Goal: Transaction & Acquisition: Purchase product/service

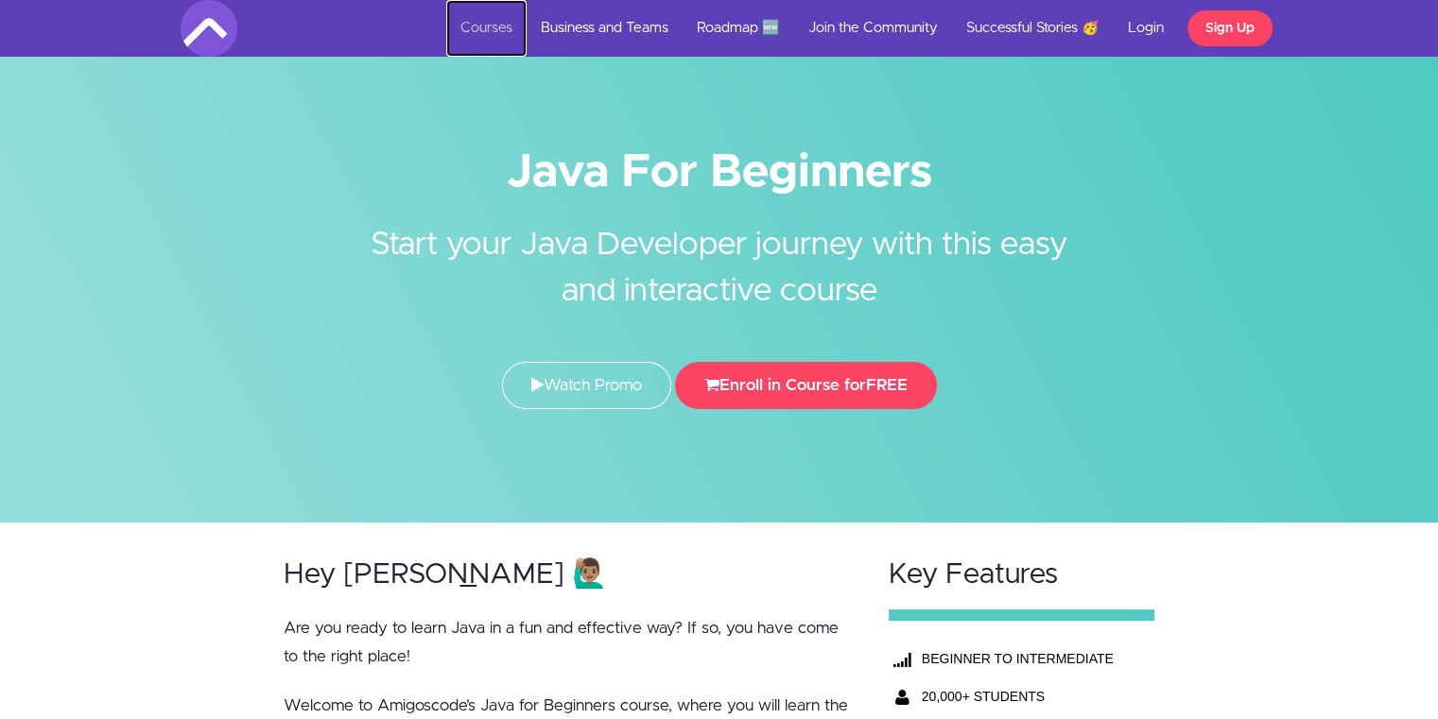
click at [460, 27] on link "Courses" at bounding box center [486, 28] width 80 height 57
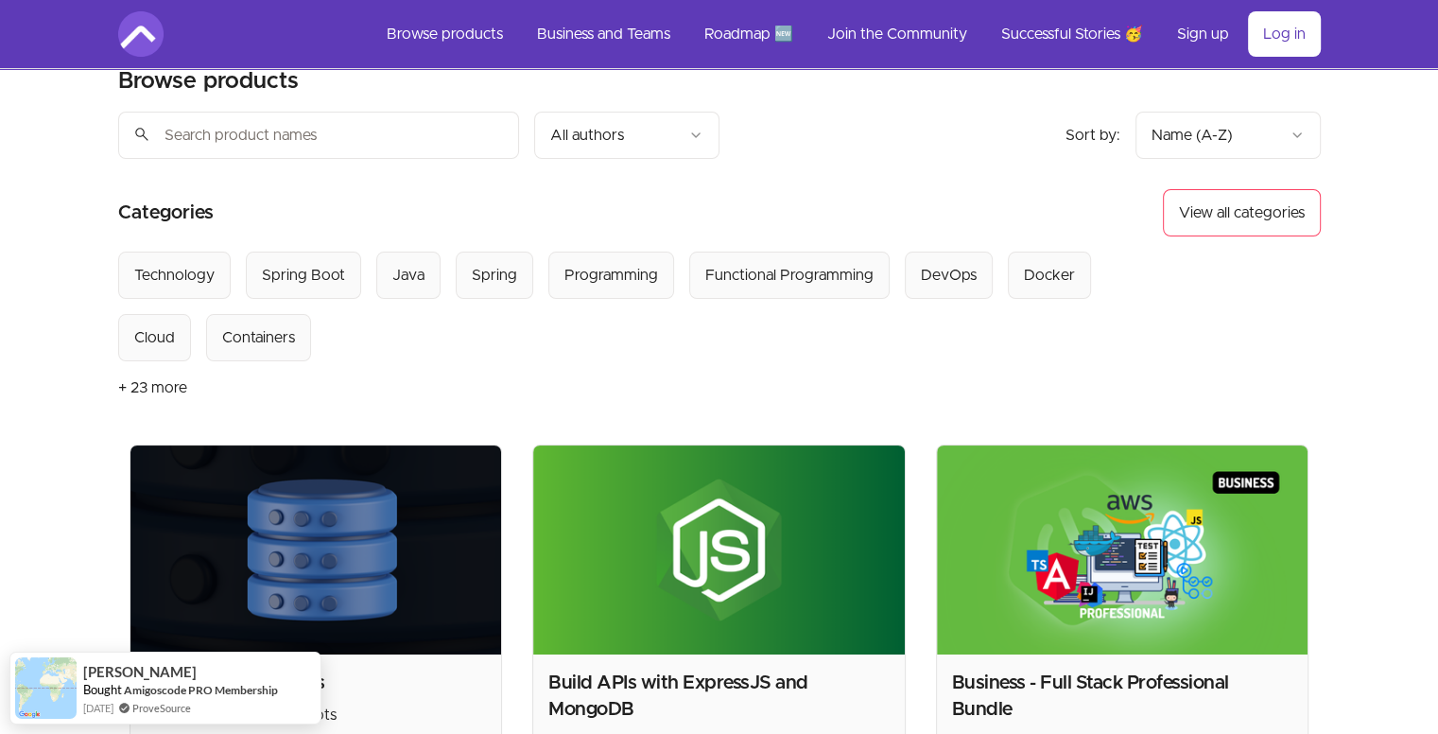
scroll to position [34, 0]
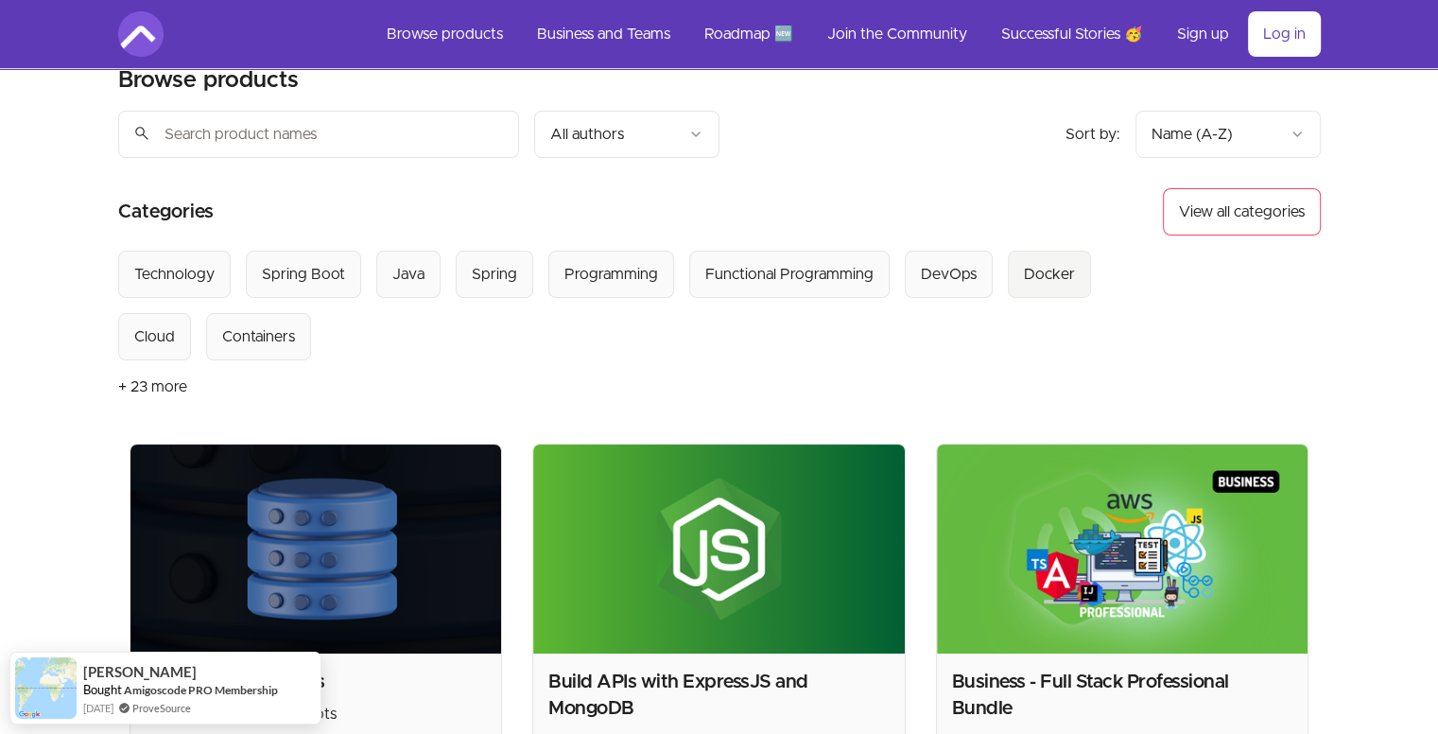
click at [1020, 251] on button "Docker" at bounding box center [1049, 274] width 83 height 47
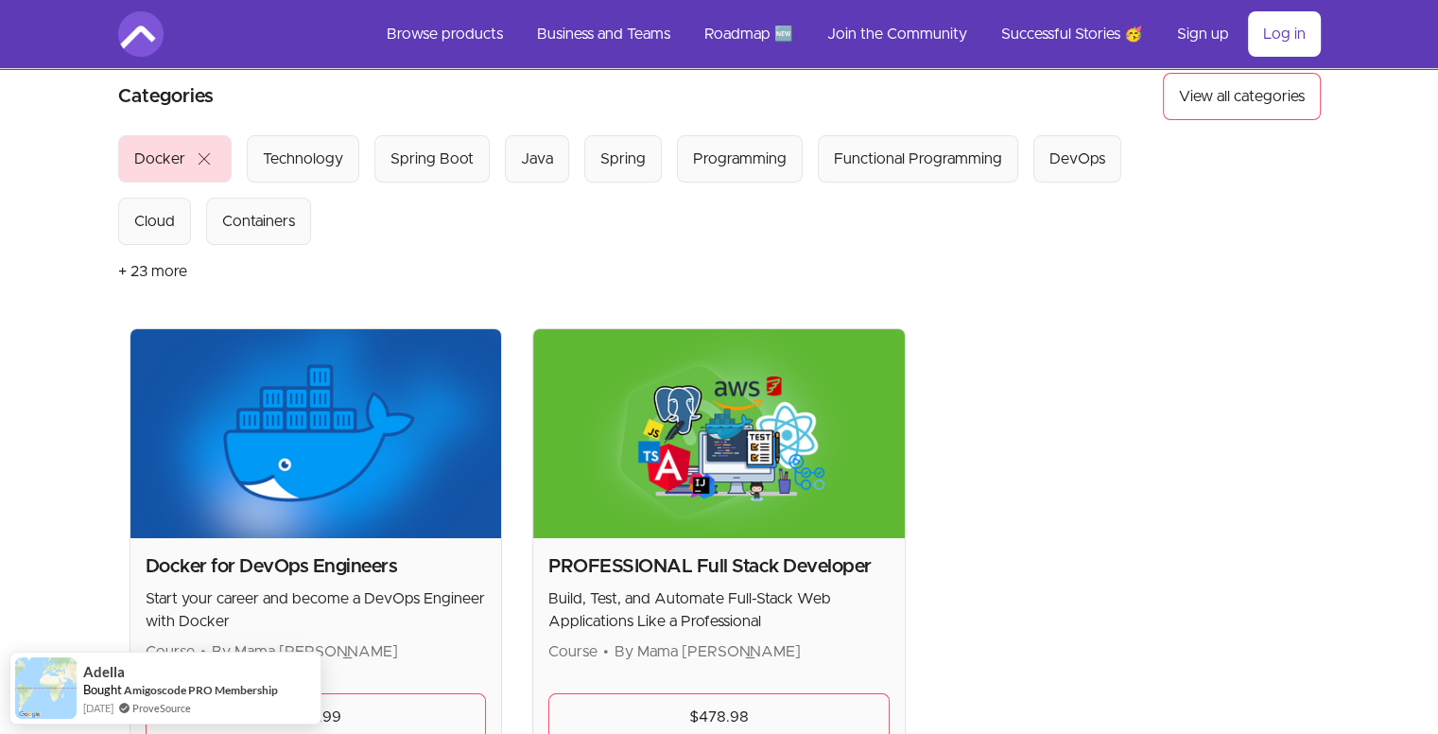
scroll to position [331, 0]
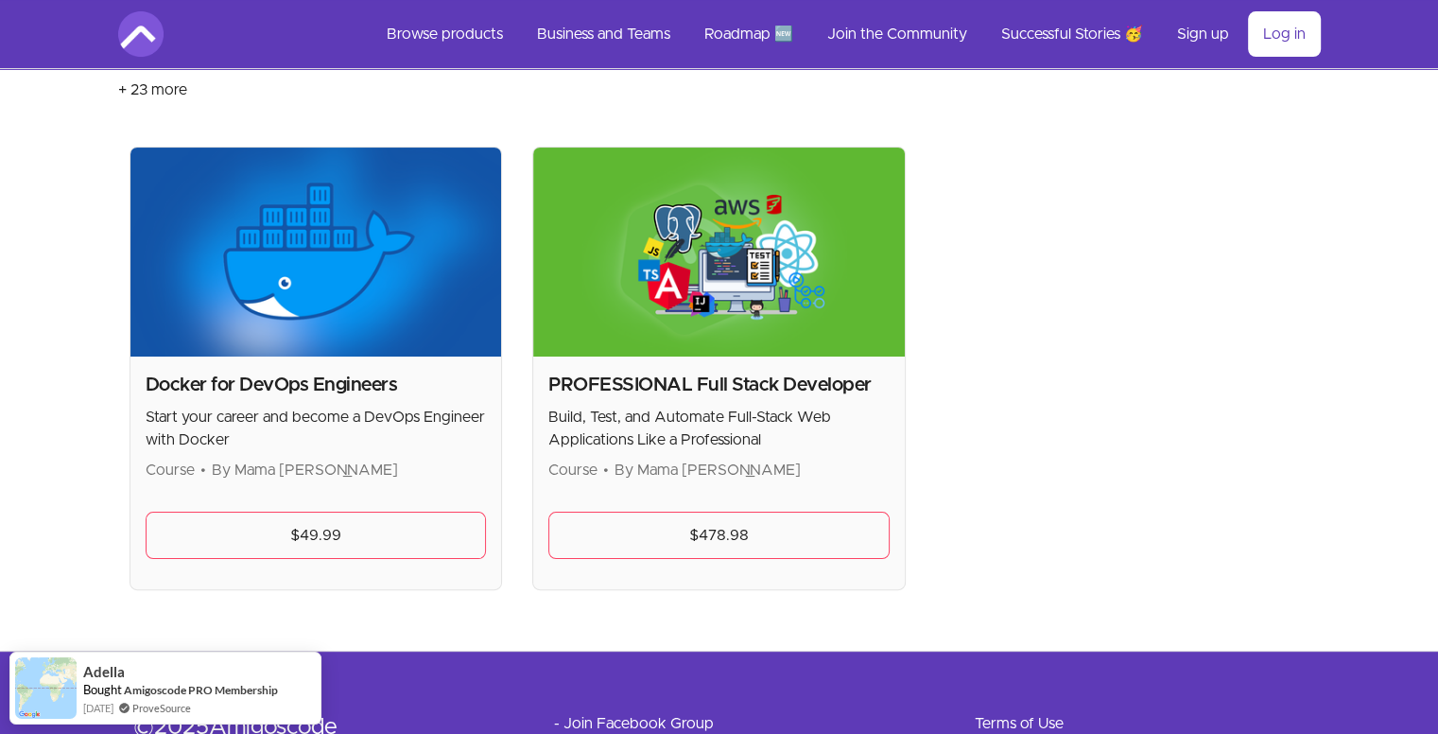
click at [233, 379] on h2 "Docker for DevOps Engineers" at bounding box center [316, 385] width 341 height 26
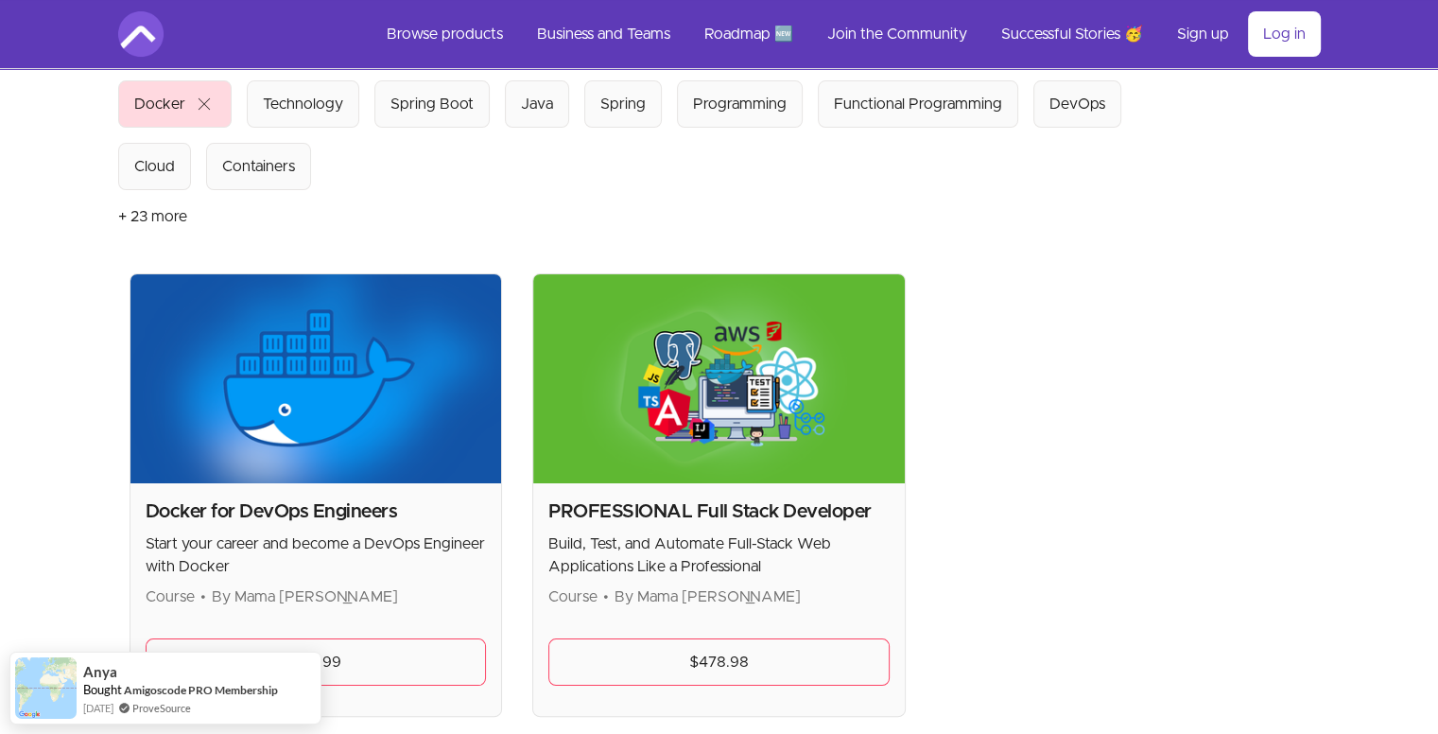
scroll to position [242, 0]
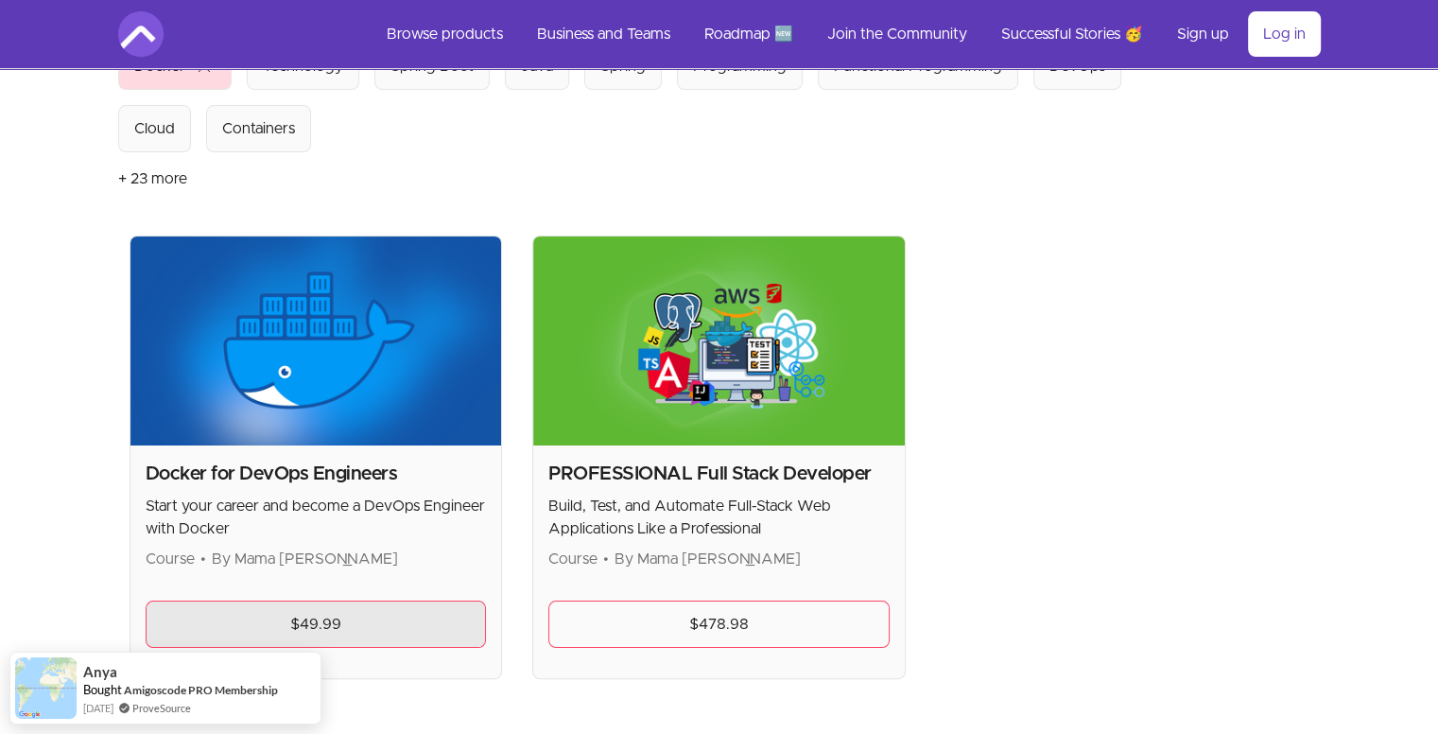
click at [307, 616] on link "$49.99" at bounding box center [316, 623] width 341 height 47
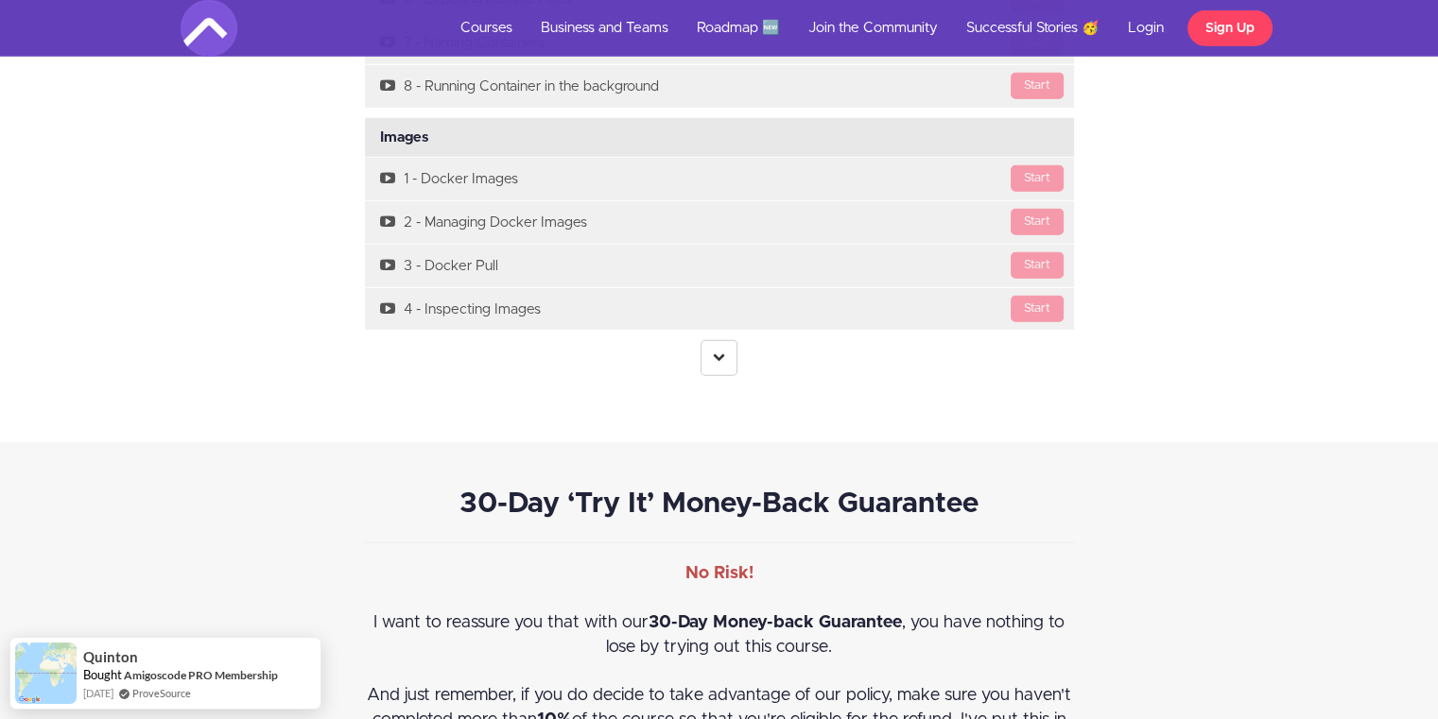
scroll to position [5364, 14]
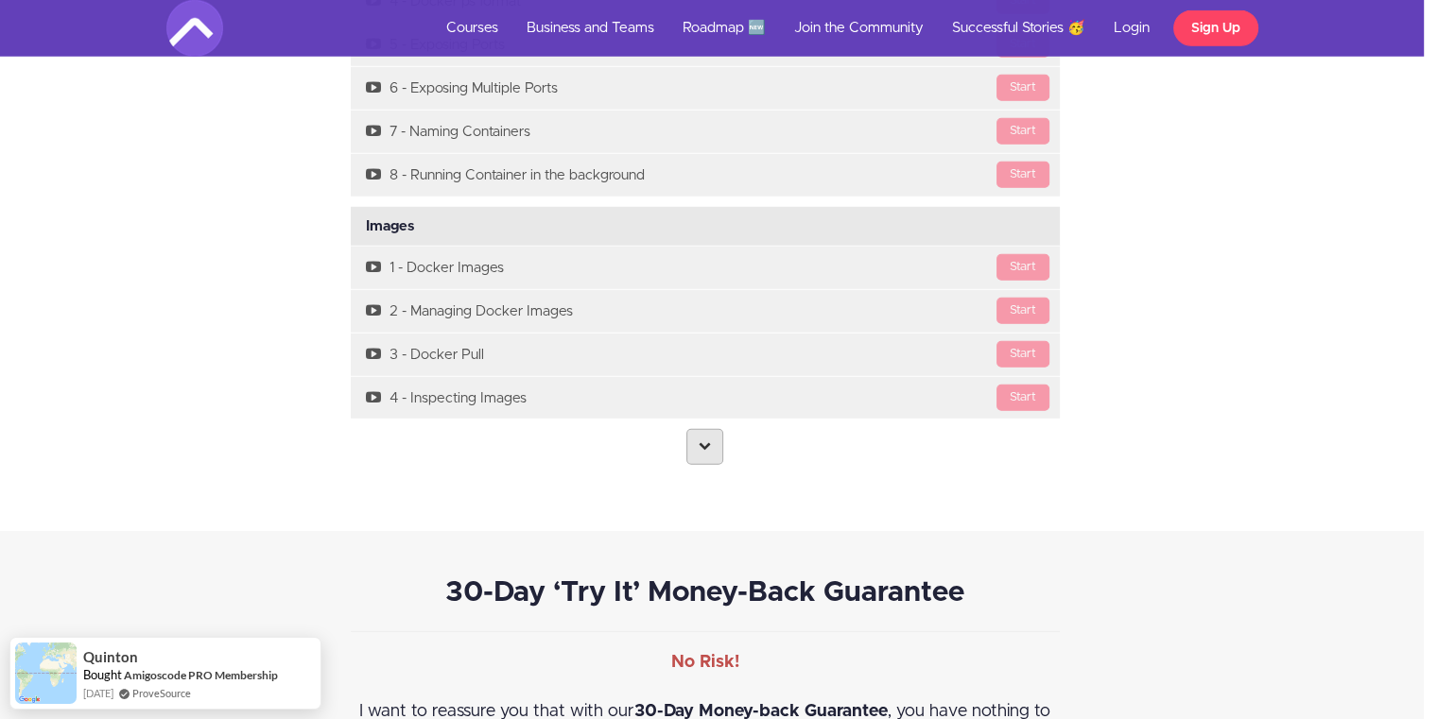
click at [718, 447] on link at bounding box center [704, 447] width 37 height 36
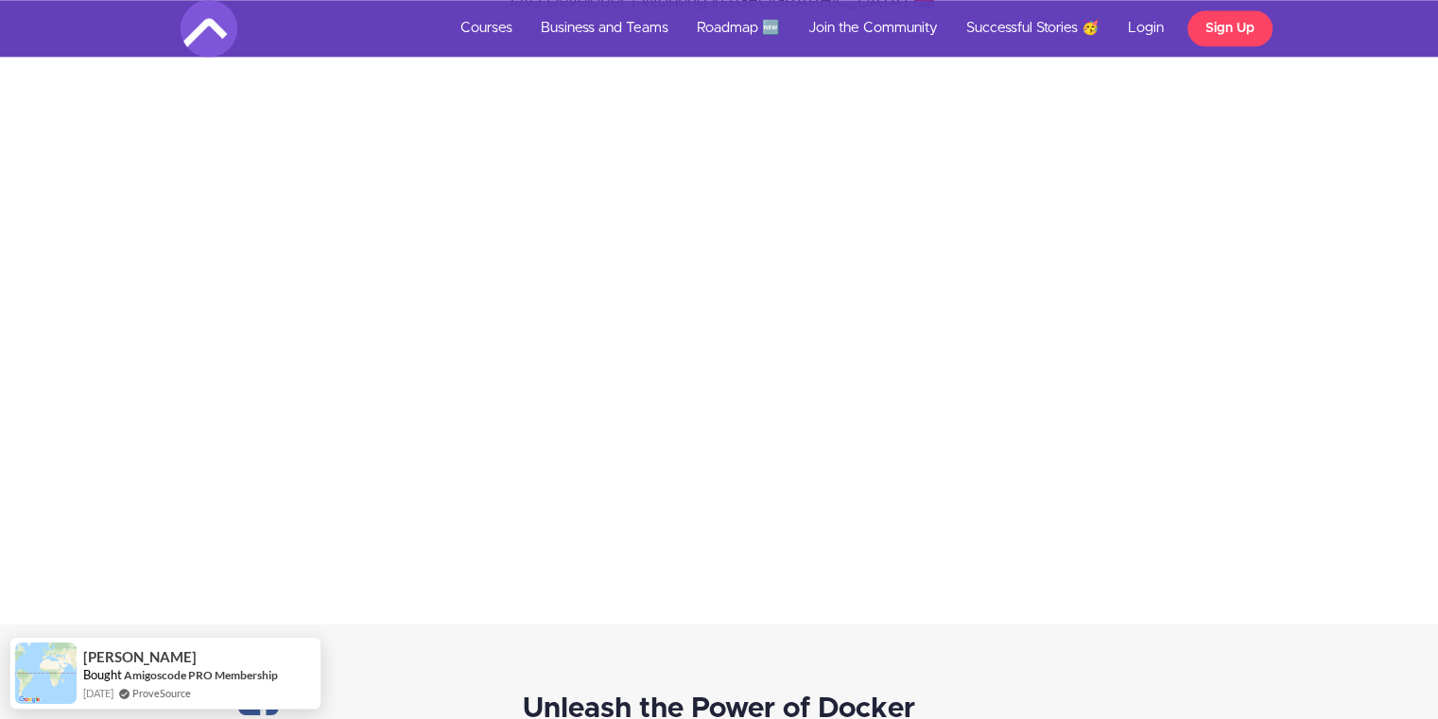
scroll to position [2235, 0]
